Goal: Information Seeking & Learning: Learn about a topic

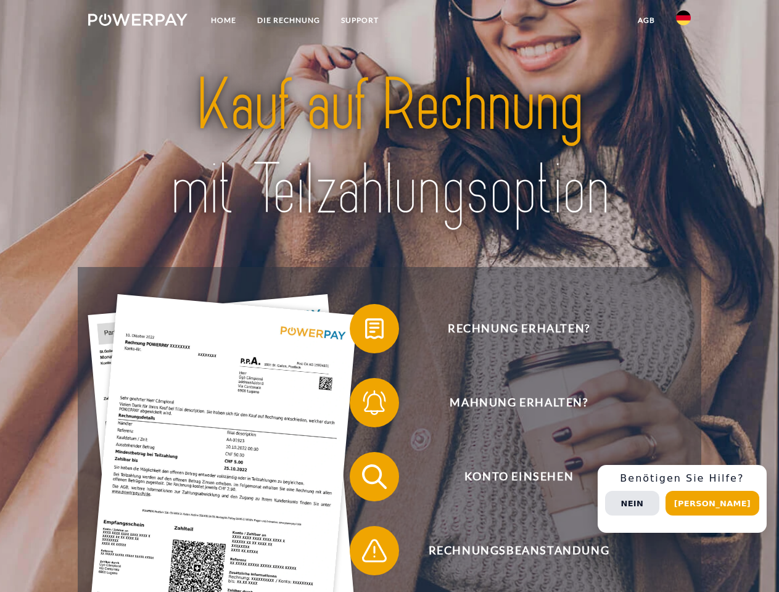
click at [137, 22] on img at bounding box center [137, 20] width 99 height 12
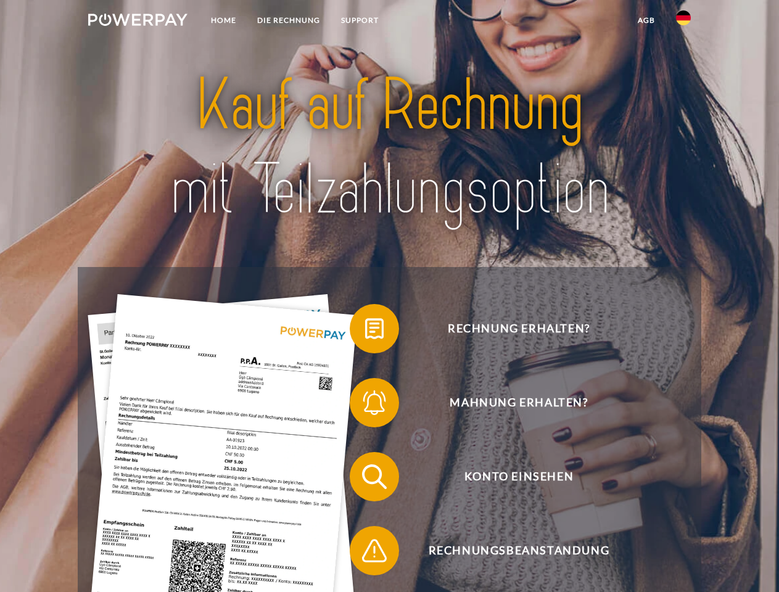
click at [683, 22] on img at bounding box center [683, 17] width 15 height 15
click at [646, 20] on link "agb" at bounding box center [646, 20] width 38 height 22
click at [365, 331] on span at bounding box center [356, 329] width 62 height 62
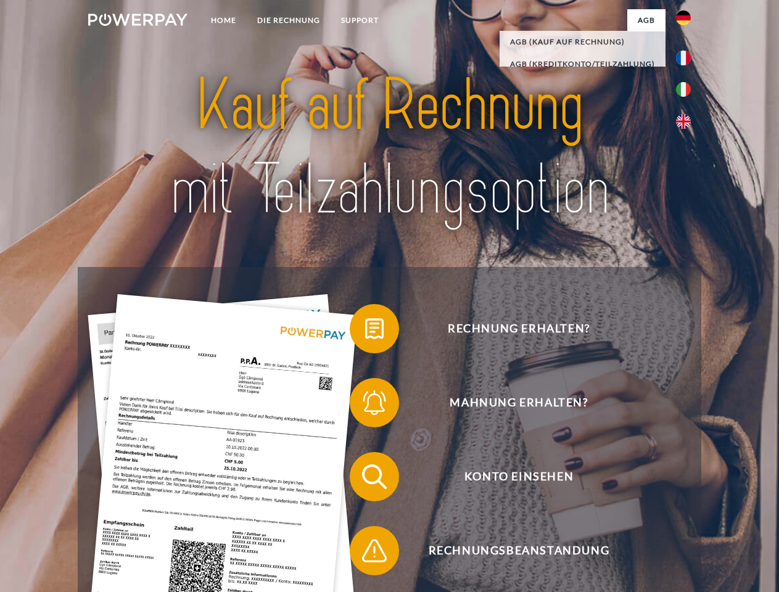
click at [365, 405] on span at bounding box center [356, 403] width 62 height 62
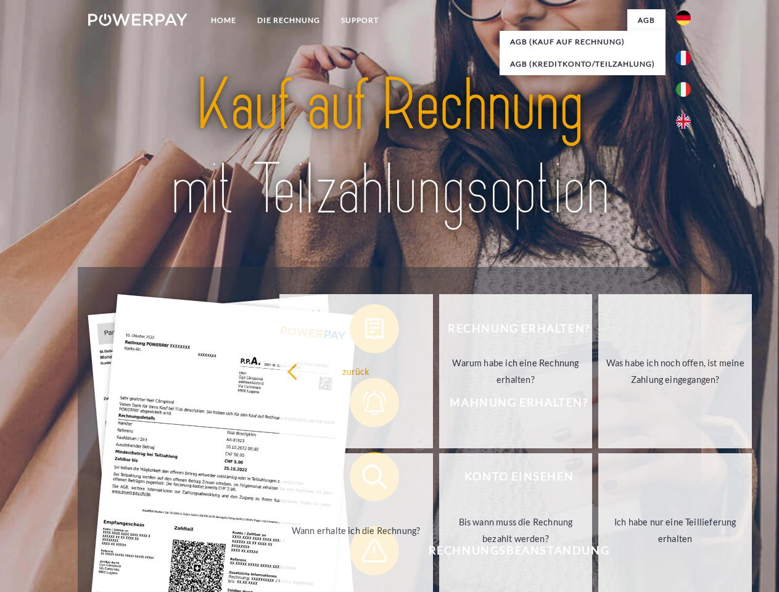
click at [439, 479] on link "Bis wann muss die Rechnung bezahlt werden?" at bounding box center [516, 530] width 154 height 154
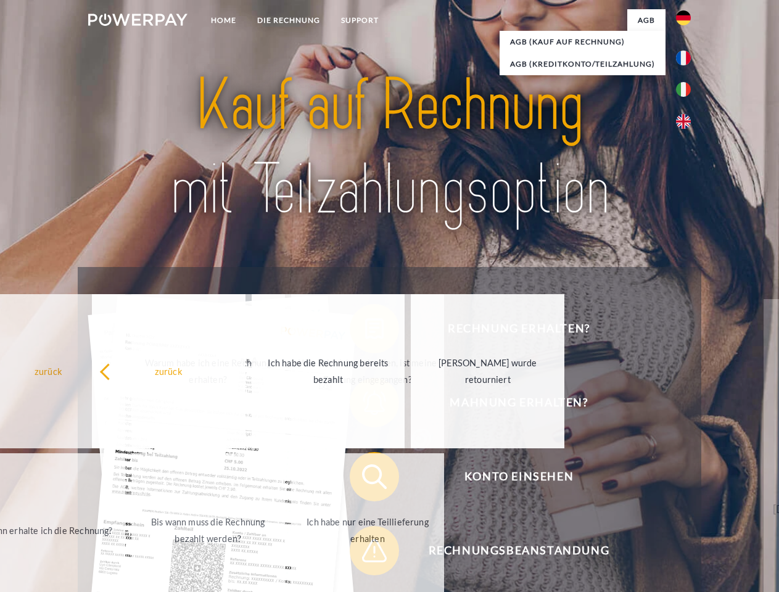
click at [365, 553] on div "Rechnung erhalten? Mahnung erhalten? Konto einsehen" at bounding box center [389, 513] width 623 height 493
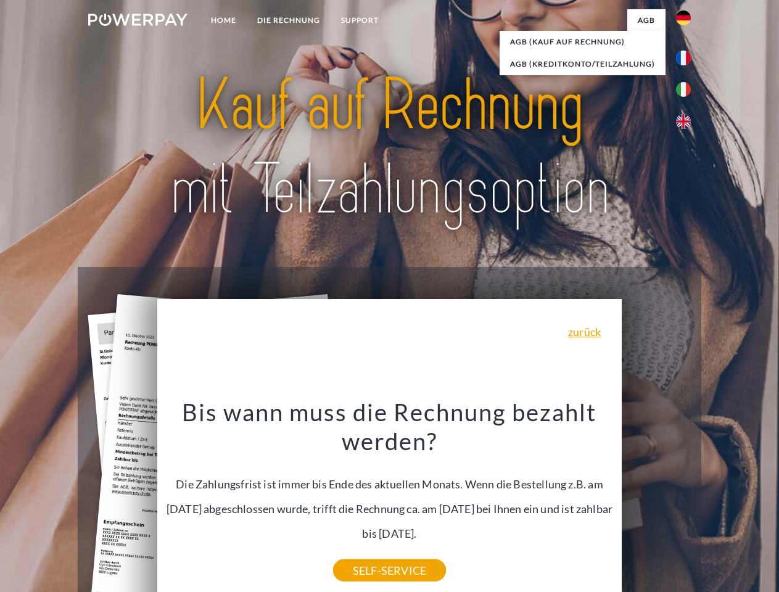
click at [686, 499] on div "Rechnung erhalten? Mahnung erhalten? Konto einsehen" at bounding box center [389, 513] width 623 height 493
click at [656, 501] on span "Konto einsehen" at bounding box center [518, 476] width 302 height 49
click at [716, 503] on header "Home DIE RECHNUNG SUPPORT" at bounding box center [389, 425] width 779 height 851
